Goal: Task Accomplishment & Management: Manage account settings

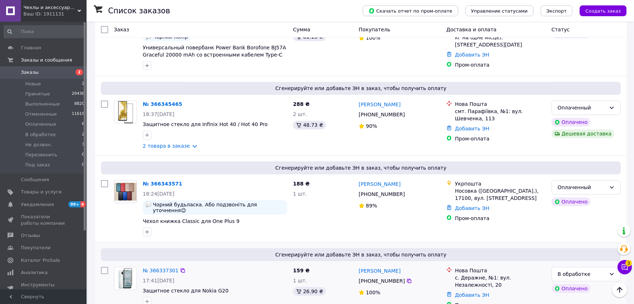
scroll to position [400, 0]
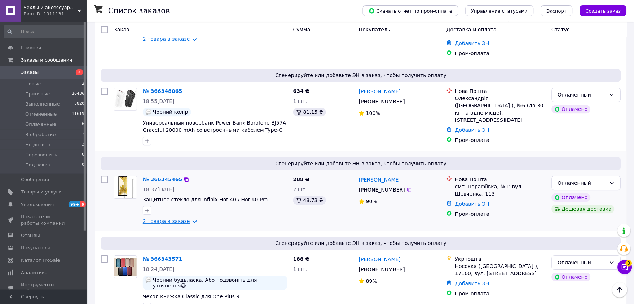
click at [181, 218] on link "2 товара в заказе" at bounding box center [166, 221] width 47 height 6
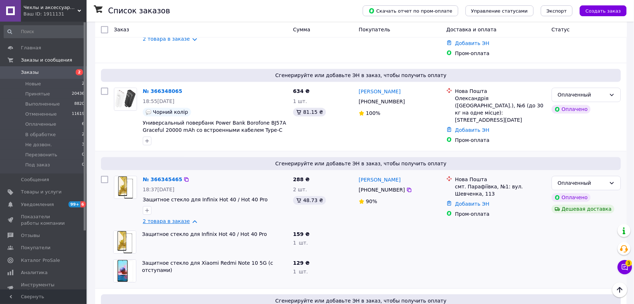
click at [180, 218] on link "2 товара в заказе" at bounding box center [166, 221] width 47 height 6
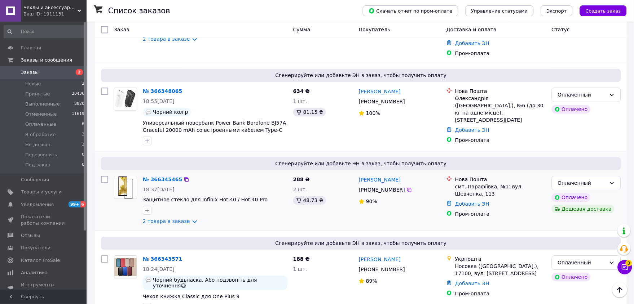
scroll to position [320, 0]
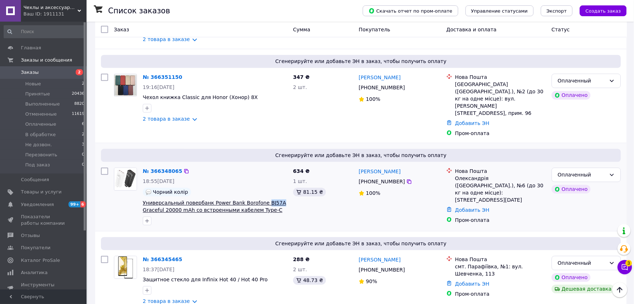
drag, startPoint x: 272, startPoint y: 171, endPoint x: 256, endPoint y: 170, distance: 15.9
click at [256, 200] on span "Универсальный повербанк Power Bank Borofone BJ57A Graceful 20000 mAh со встроен…" at bounding box center [215, 207] width 145 height 14
copy span "BJ57A"
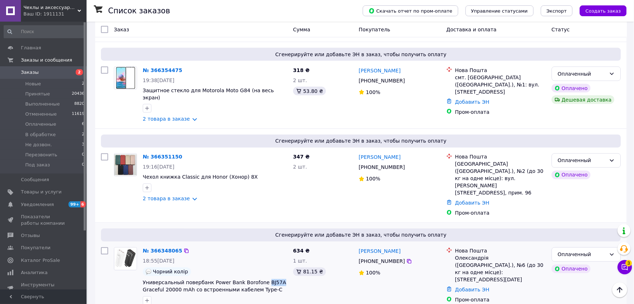
scroll to position [240, 0]
click at [168, 196] on link "2 товара в заказе" at bounding box center [166, 199] width 47 height 6
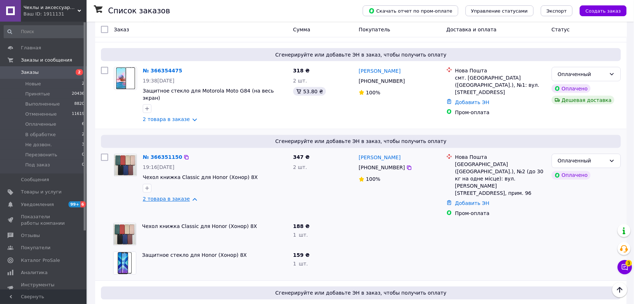
click at [168, 196] on link "2 товара в заказе" at bounding box center [166, 199] width 47 height 6
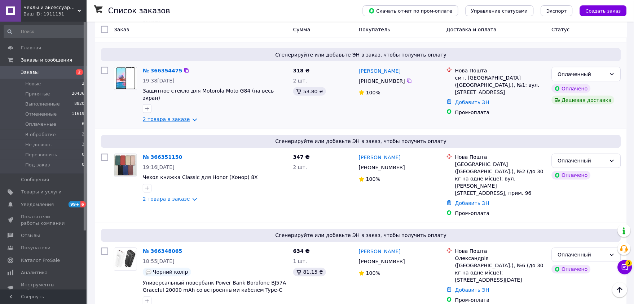
click at [171, 117] on link "2 товара в заказе" at bounding box center [166, 120] width 47 height 6
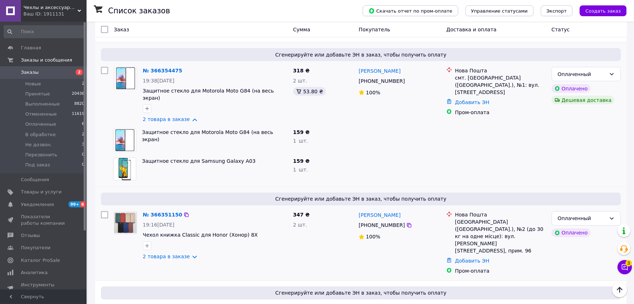
drag, startPoint x: 172, startPoint y: 103, endPoint x: 258, endPoint y: 171, distance: 110.3
click at [172, 117] on link "2 товара в заказе" at bounding box center [166, 120] width 47 height 6
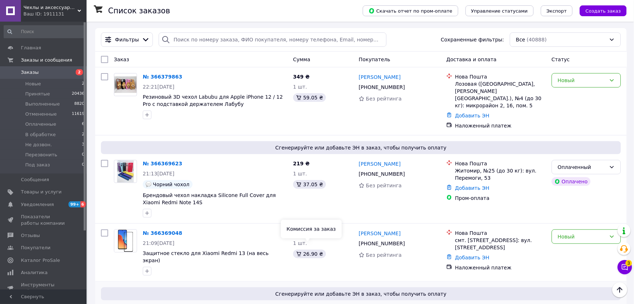
scroll to position [0, 0]
click at [57, 10] on span "Чехлы и аксессуары | Mob4" at bounding box center [50, 7] width 54 height 6
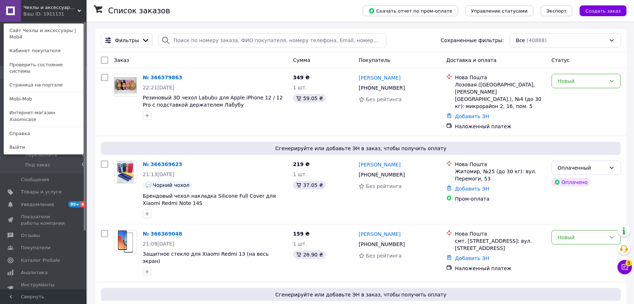
drag, startPoint x: 56, startPoint y: 98, endPoint x: 77, endPoint y: 50, distance: 52.1
click at [56, 106] on link "Интернет-магазин Xiaomicase" at bounding box center [43, 116] width 79 height 20
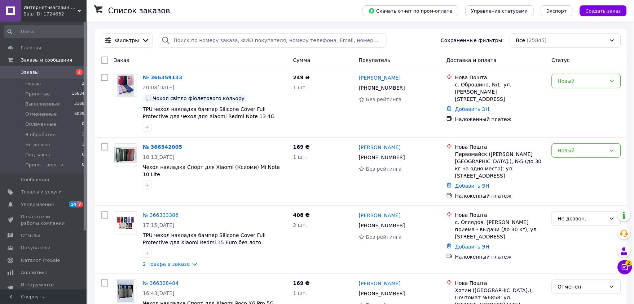
click at [65, 10] on span "Интернет-магазин Xiaomicase" at bounding box center [50, 7] width 54 height 6
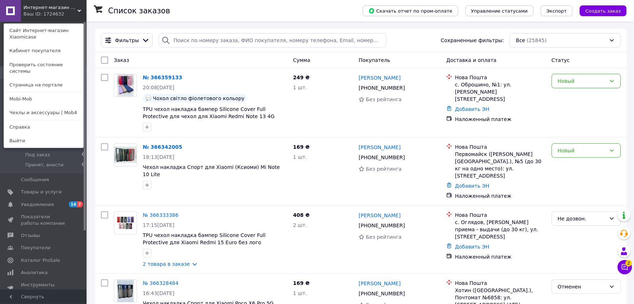
drag, startPoint x: 51, startPoint y: 92, endPoint x: 81, endPoint y: 58, distance: 45.4
click at [51, 92] on link "Mobi-Mob" at bounding box center [43, 99] width 79 height 14
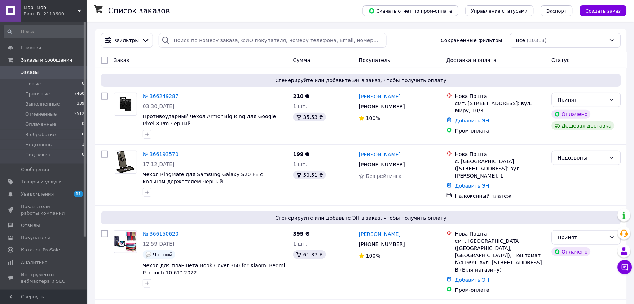
click at [43, 11] on div "Ваш ID: 2118600" at bounding box center [54, 14] width 63 height 6
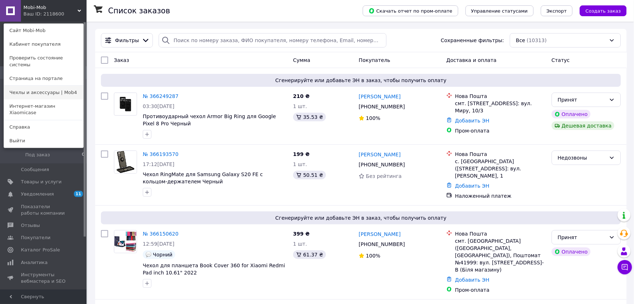
click at [54, 87] on link "Чехлы и аксессуары | Mob4" at bounding box center [43, 93] width 79 height 14
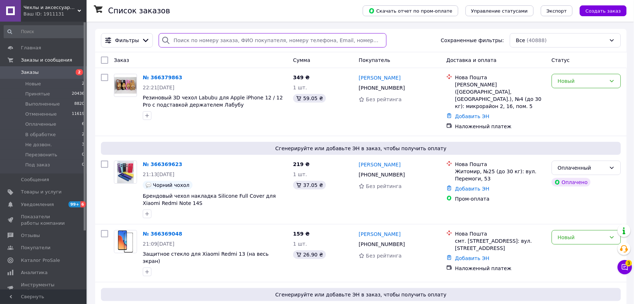
click at [186, 44] on input "search" at bounding box center [273, 40] width 228 height 14
paste input "380507748758"
type input "380507748758"
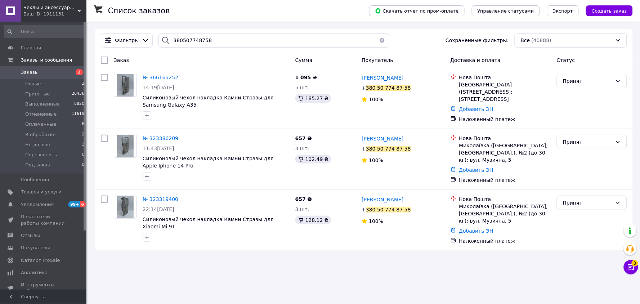
click at [41, 71] on span "Заказы" at bounding box center [44, 72] width 46 height 6
